Goal: Find specific page/section: Find specific page/section

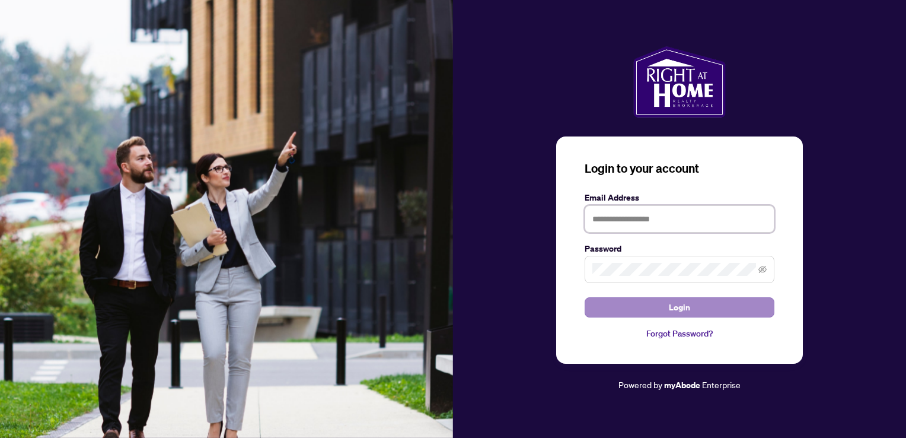
type input "**********"
click at [657, 313] on button "Login" at bounding box center [680, 307] width 190 height 20
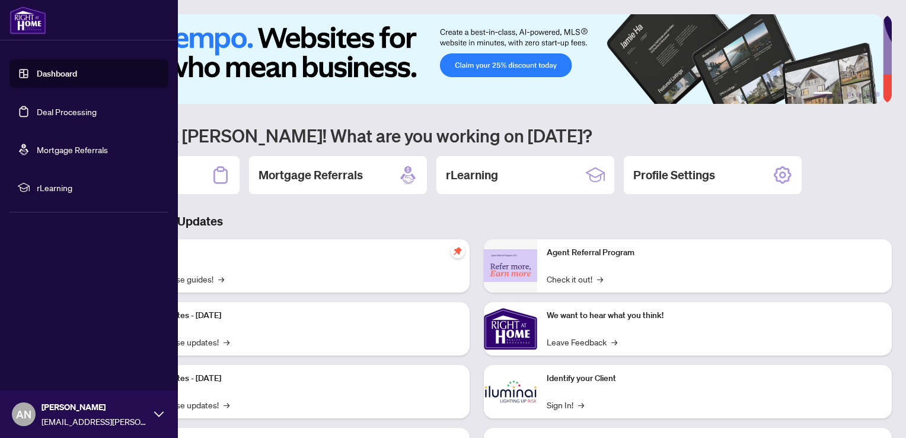
click at [37, 106] on link "Deal Processing" at bounding box center [67, 111] width 60 height 11
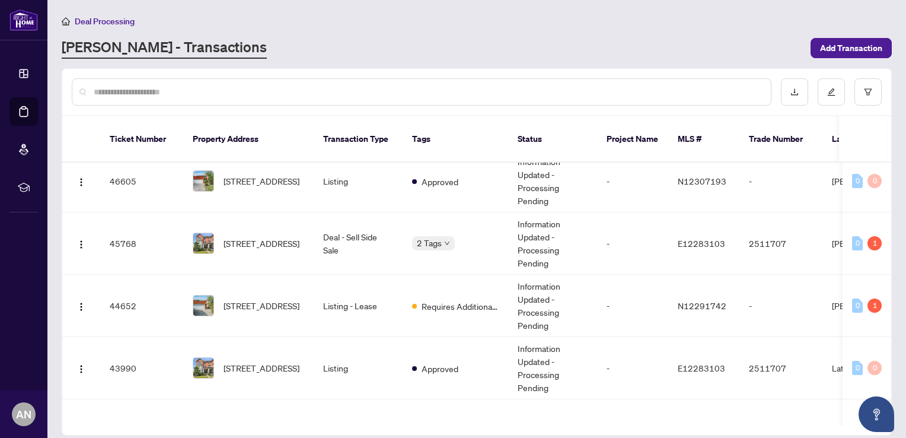
scroll to position [119, 0]
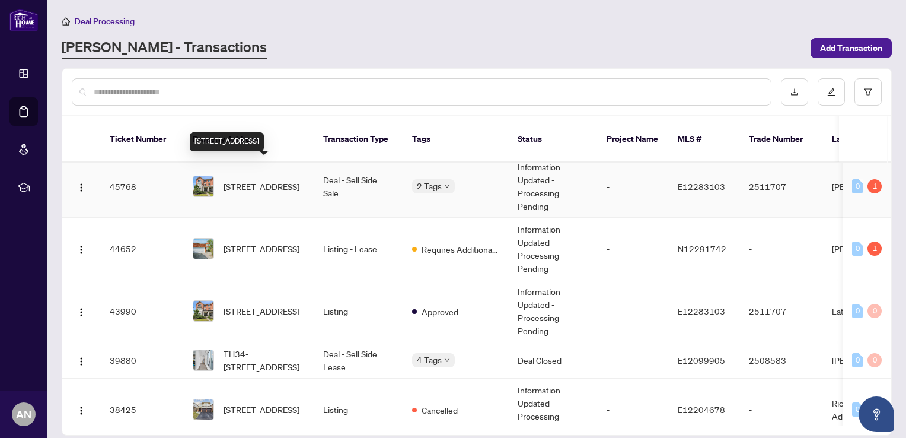
click at [259, 180] on span "[STREET_ADDRESS]" at bounding box center [262, 186] width 76 height 13
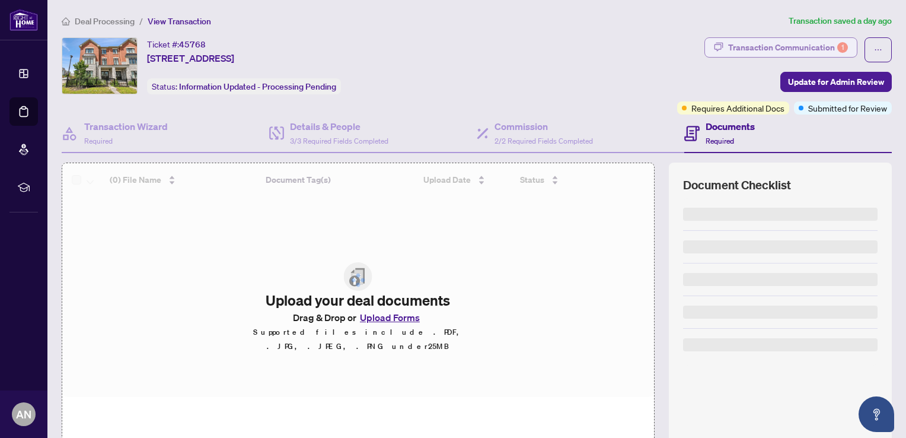
click at [762, 49] on div "Transaction Communication 1" at bounding box center [788, 47] width 120 height 19
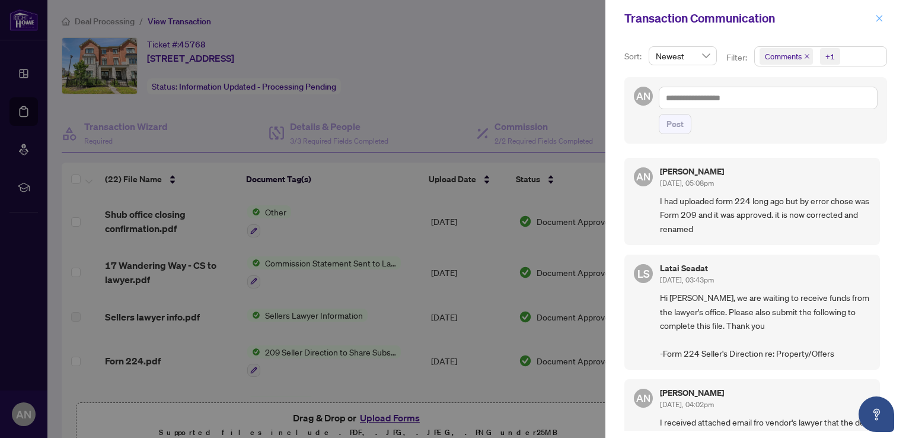
click at [878, 17] on icon "close" at bounding box center [879, 18] width 7 height 7
